Goal: Information Seeking & Learning: Check status

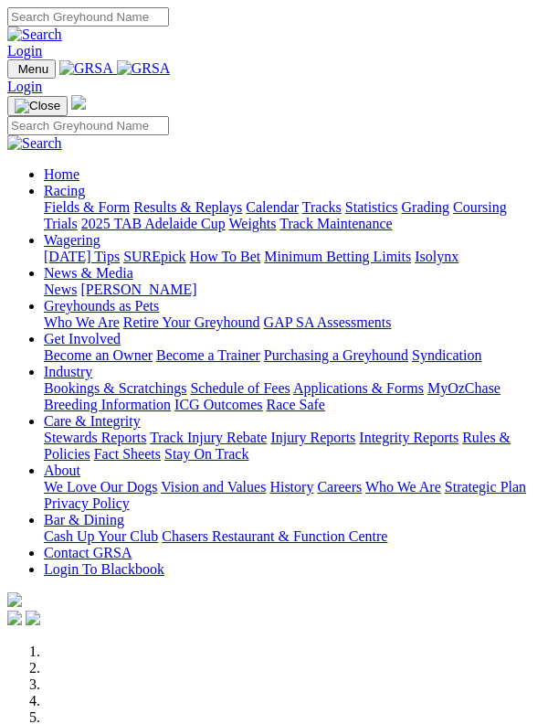
click at [80, 166] on link "Home" at bounding box center [62, 174] width 36 height 16
click at [15, 73] on img "Toggle navigation" at bounding box center [15, 73] width 0 height 0
click at [85, 197] on link "Racing" at bounding box center [64, 191] width 41 height 16
click at [143, 215] on link "Results & Replays" at bounding box center [187, 207] width 109 height 16
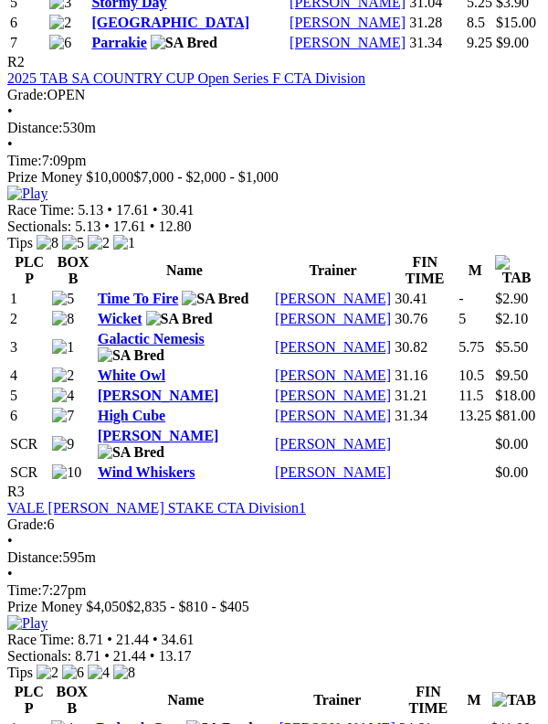
scroll to position [1342, 0]
